Goal: Information Seeking & Learning: Learn about a topic

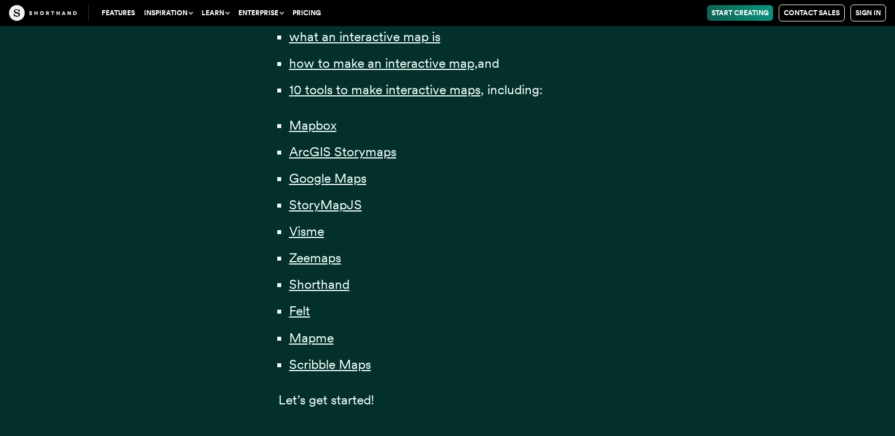
scroll to position [734, 0]
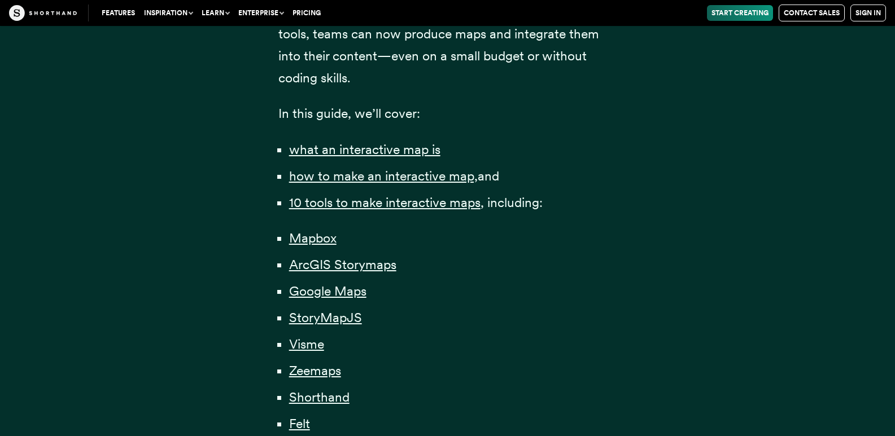
drag, startPoint x: 418, startPoint y: 177, endPoint x: 703, endPoint y: 237, distance: 290.7
click at [703, 237] on div "Content professionals — from journalists to marketers — have long understood th…" at bounding box center [448, 60] width 768 height 1062
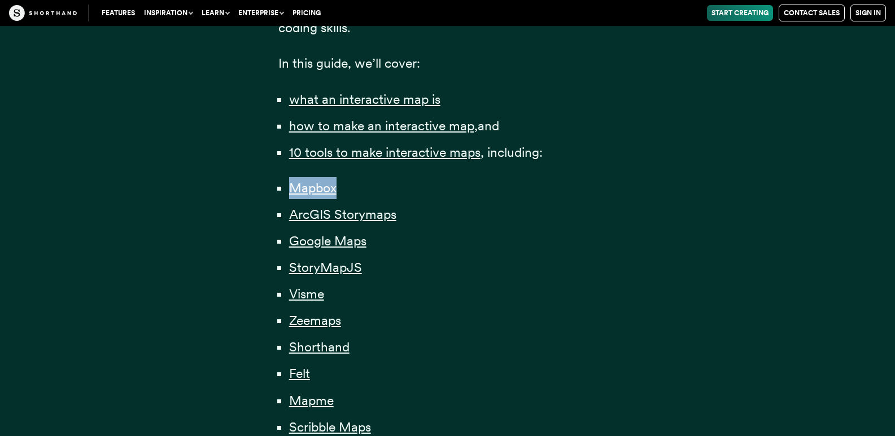
scroll to position [847, 0]
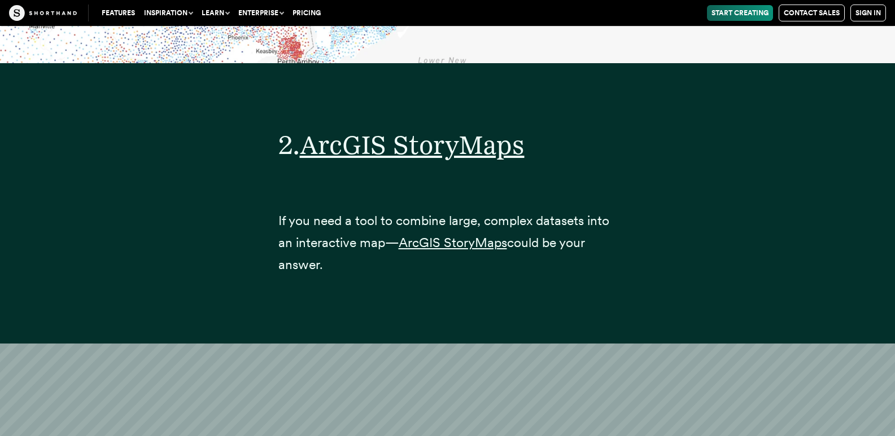
scroll to position [6525, 0]
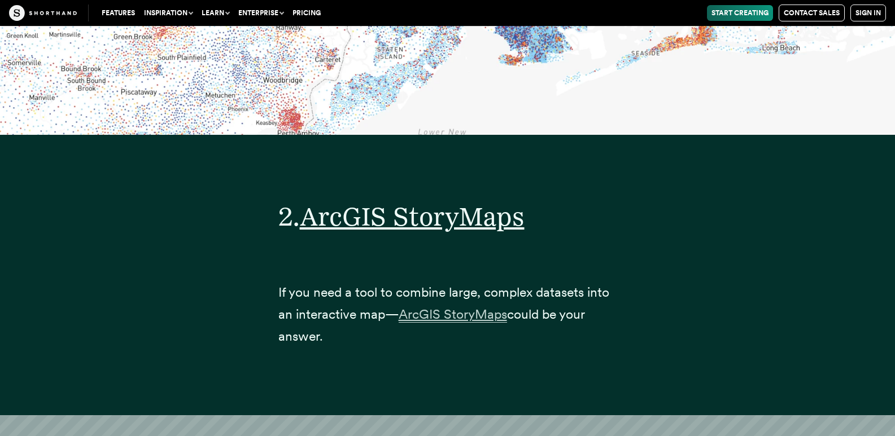
click at [500, 302] on p "If you need a tool to combine large, complex datasets into an interactive map— …" at bounding box center [447, 315] width 339 height 66
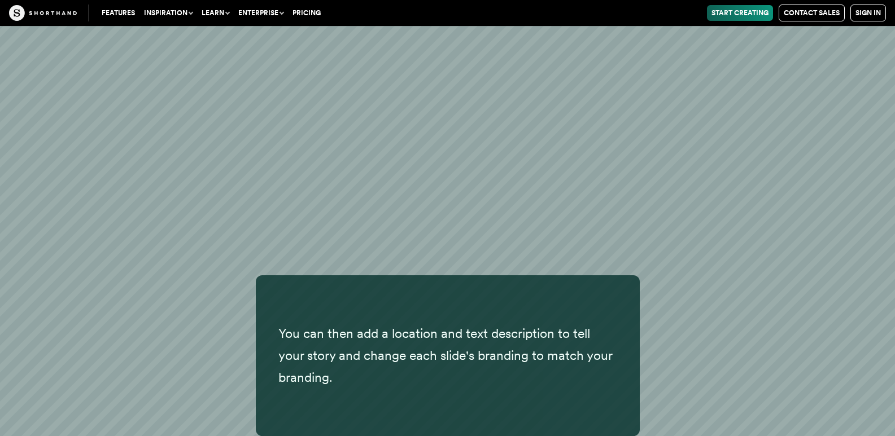
scroll to position [12902, 0]
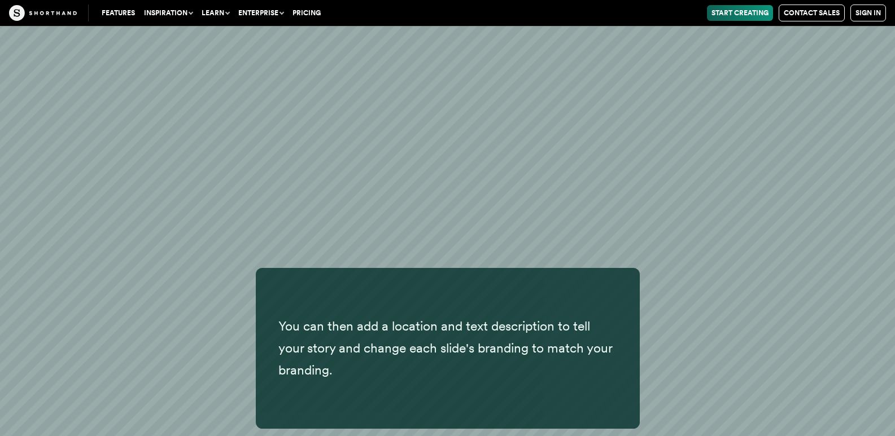
click at [324, 213] on div "You can then add a location and text description to tell your story and change …" at bounding box center [447, 305] width 895 height 510
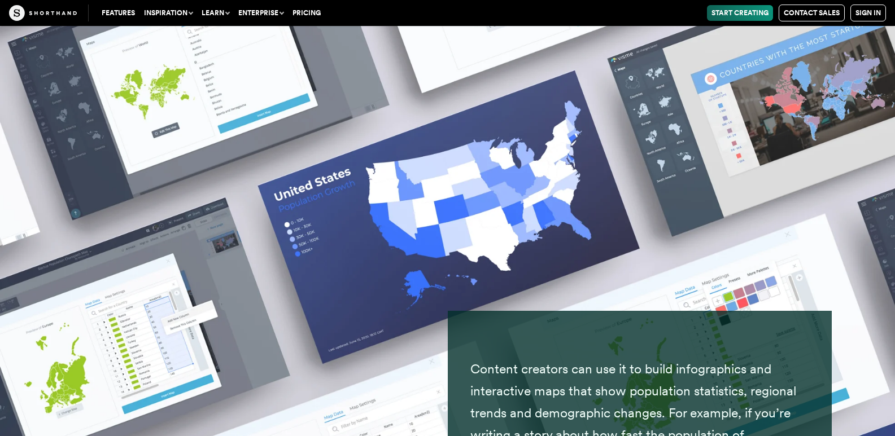
scroll to position [15047, 0]
